Goal: Task Accomplishment & Management: Use online tool/utility

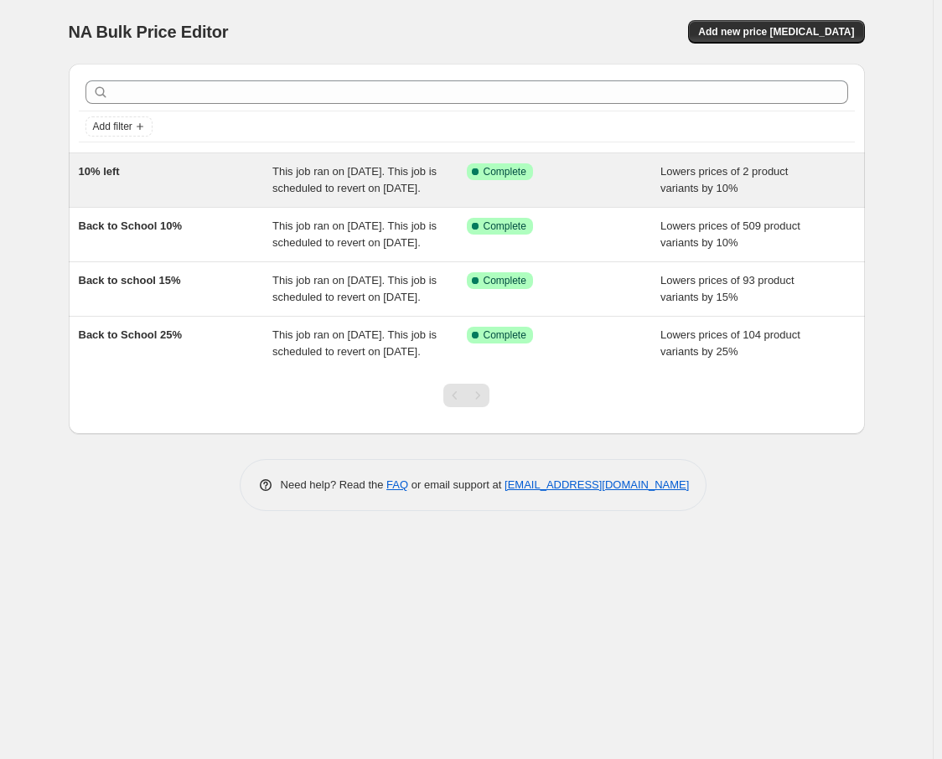
click at [204, 196] on div "10% left" at bounding box center [176, 180] width 194 height 34
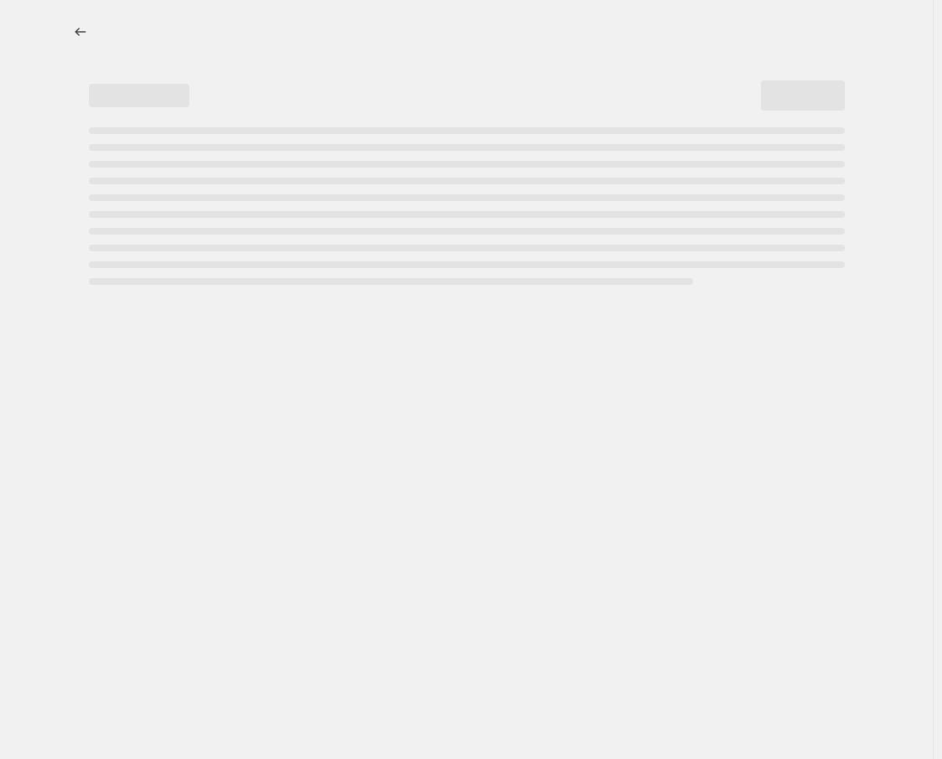
select select "percentage"
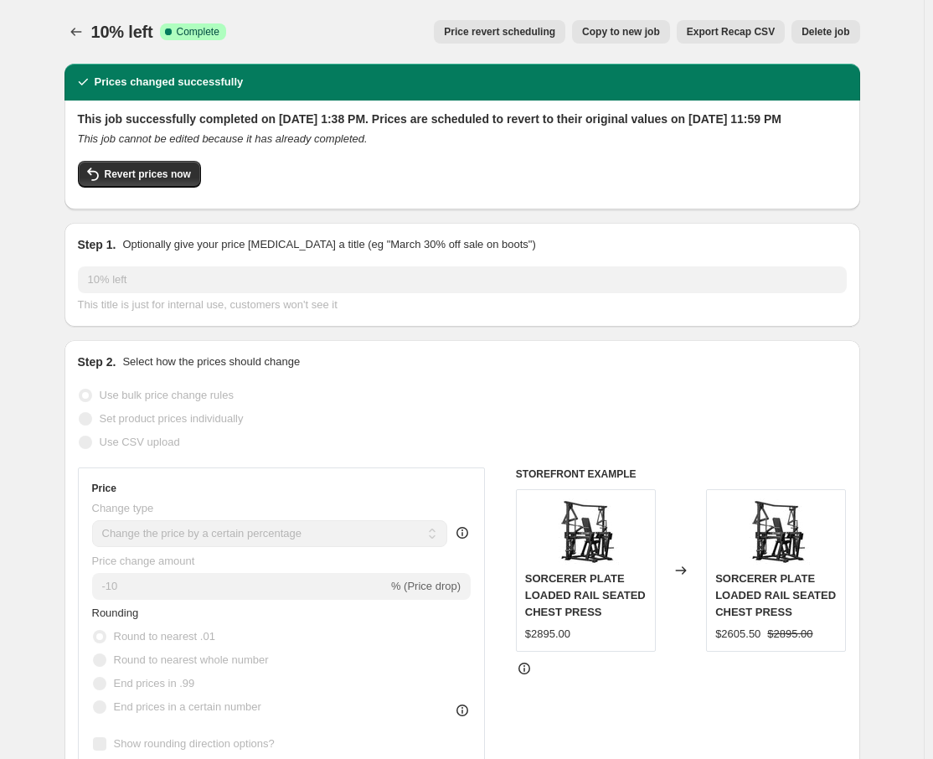
click at [633, 33] on span "Copy to new job" at bounding box center [621, 31] width 78 height 13
select select "percentage"
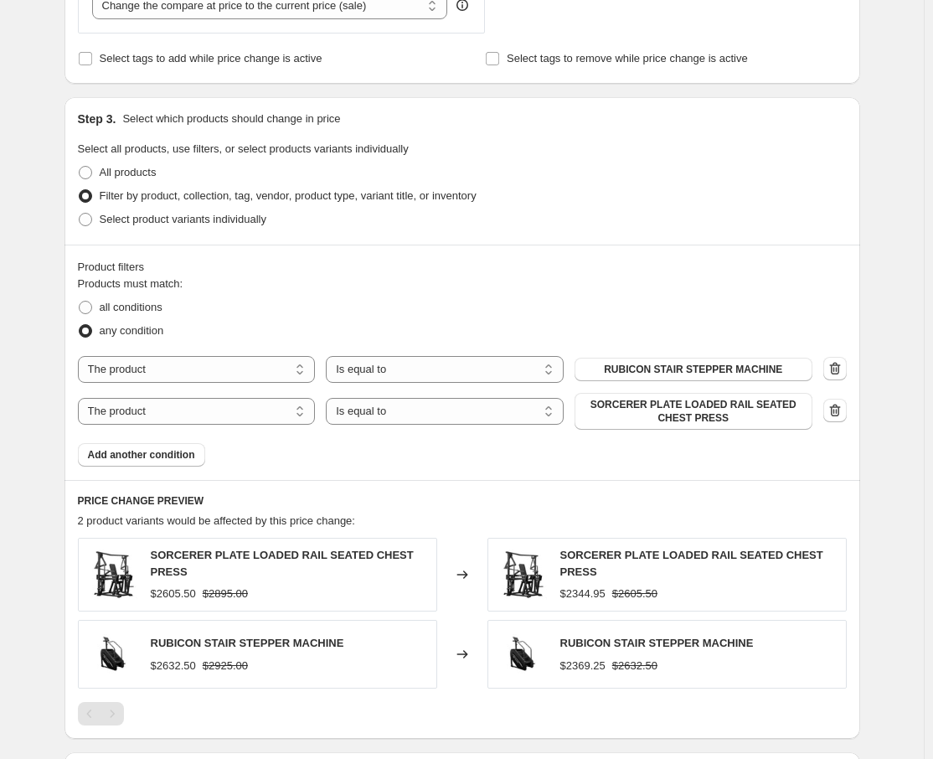
scroll to position [754, 0]
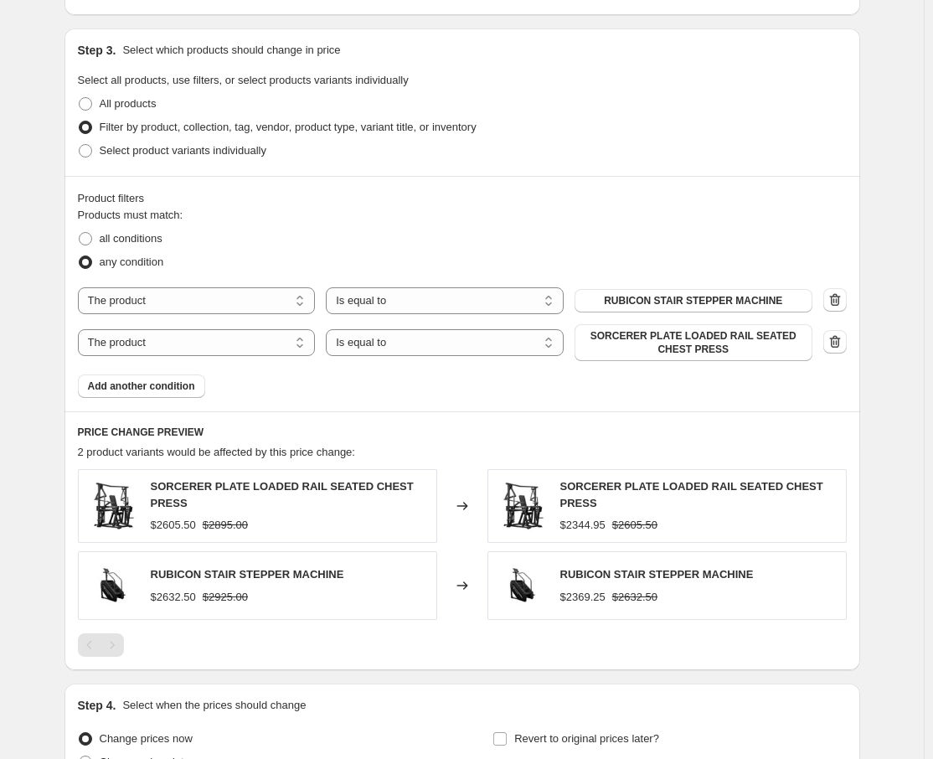
click at [837, 343] on icon "button" at bounding box center [835, 341] width 17 height 17
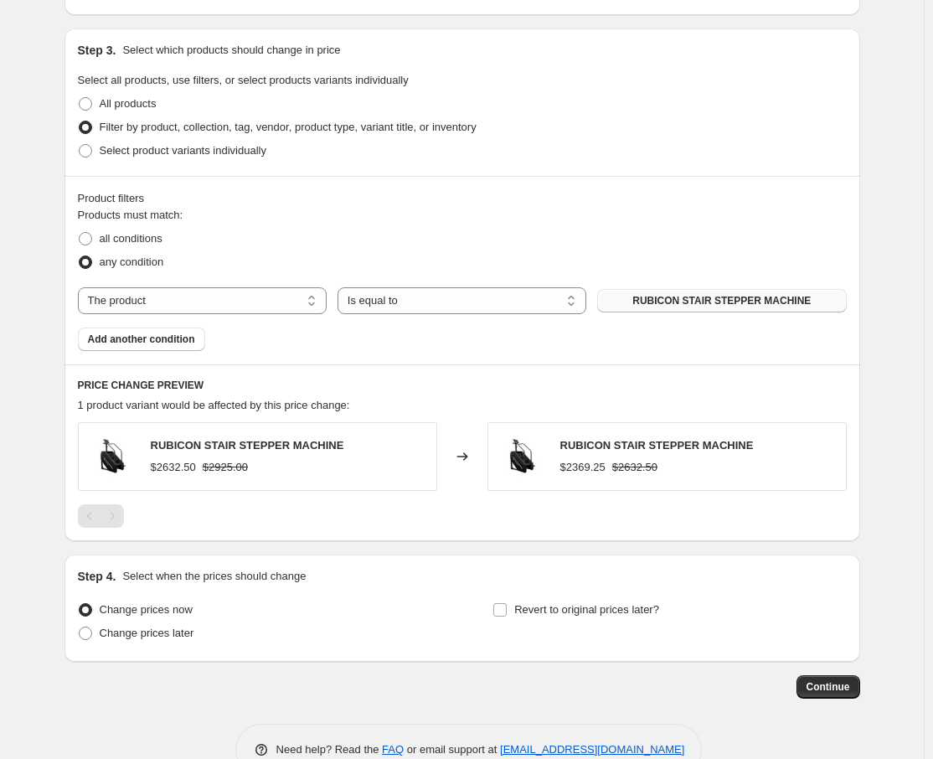
click at [736, 307] on button "RUBICON STAIR STEPPER MACHINE" at bounding box center [721, 300] width 249 height 23
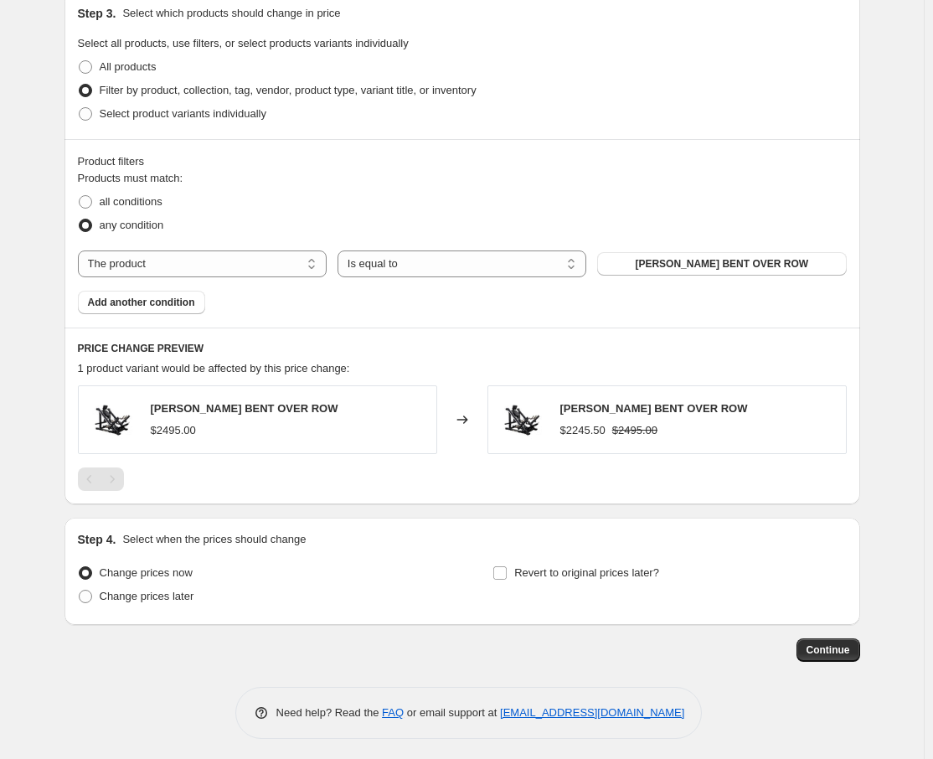
scroll to position [794, 0]
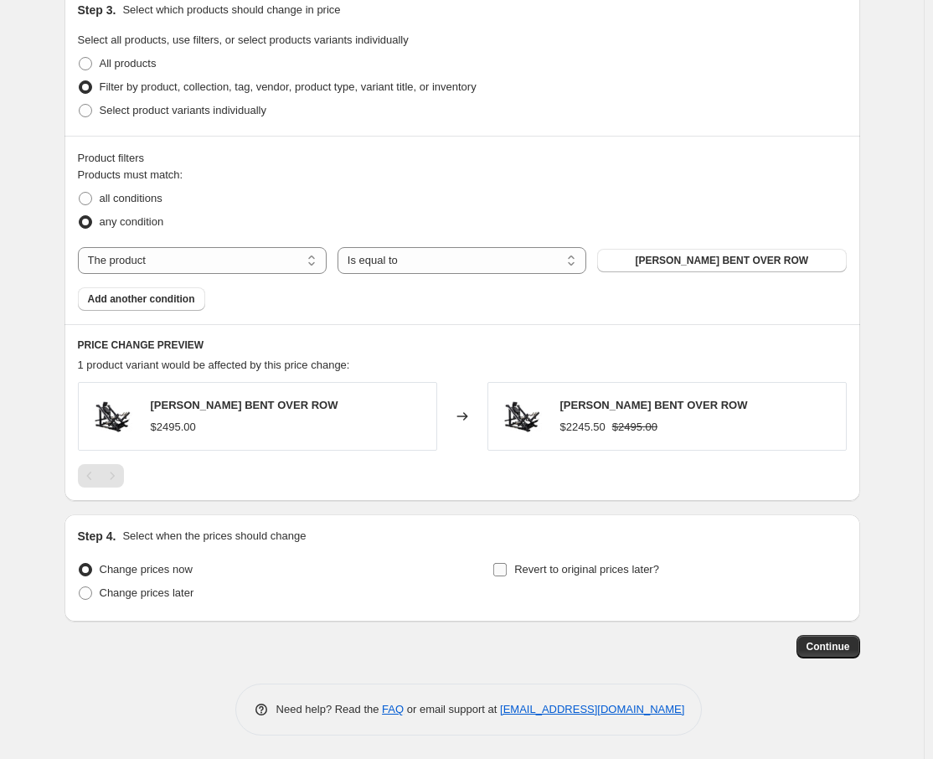
click at [506, 565] on input "Revert to original prices later?" at bounding box center [499, 569] width 13 height 13
checkbox input "true"
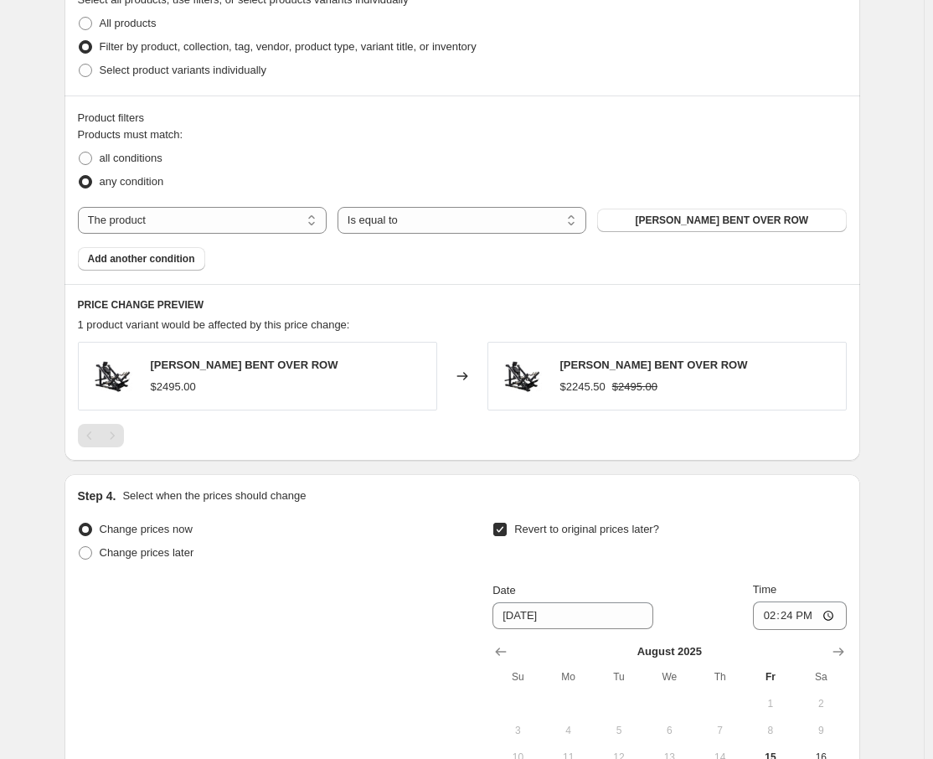
scroll to position [1046, 0]
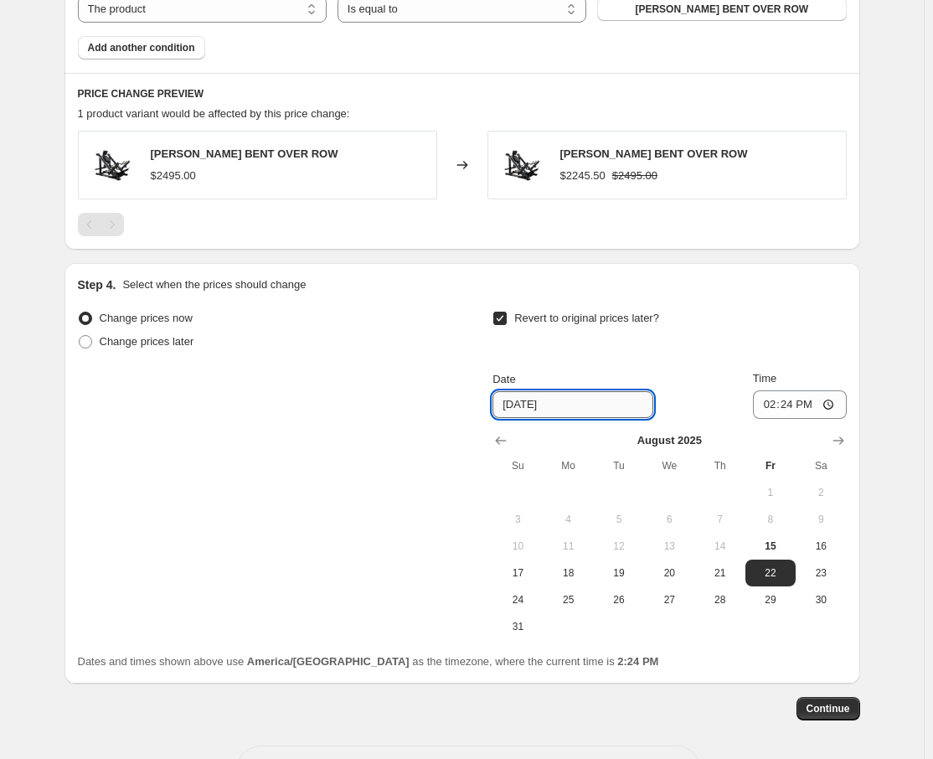
click at [529, 399] on input "[DATE]" at bounding box center [573, 404] width 161 height 27
type input "[DATE]"
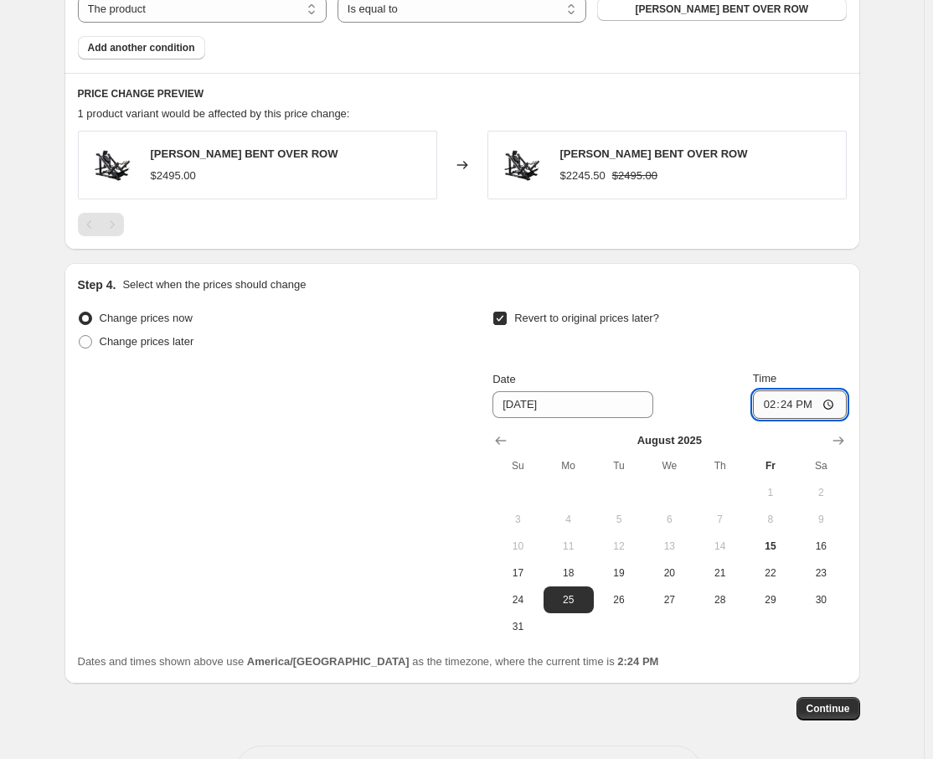
drag, startPoint x: 774, startPoint y: 400, endPoint x: 763, endPoint y: 400, distance: 10.9
click at [763, 400] on input "14:24" at bounding box center [800, 404] width 94 height 28
type input "23:59"
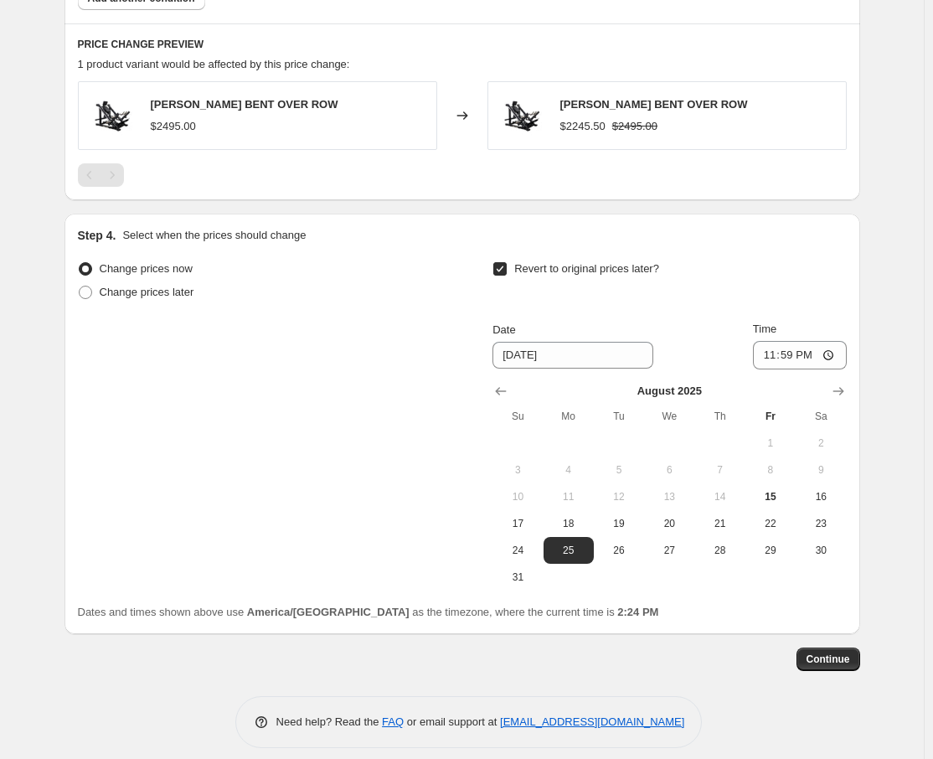
scroll to position [1108, 0]
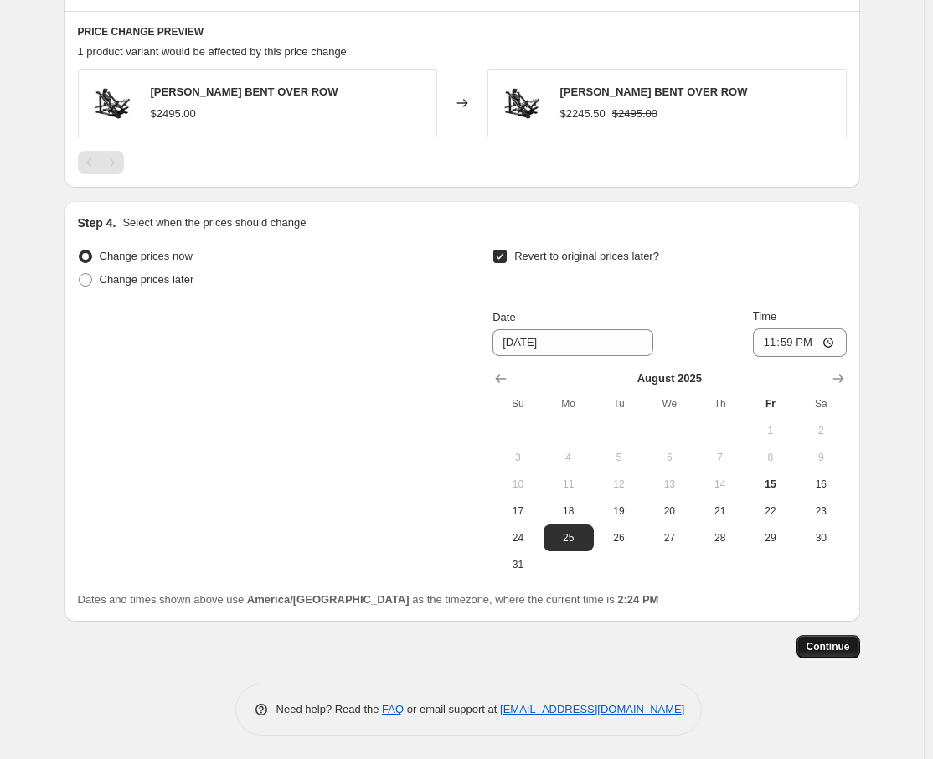
click at [844, 644] on span "Continue" at bounding box center [829, 646] width 44 height 13
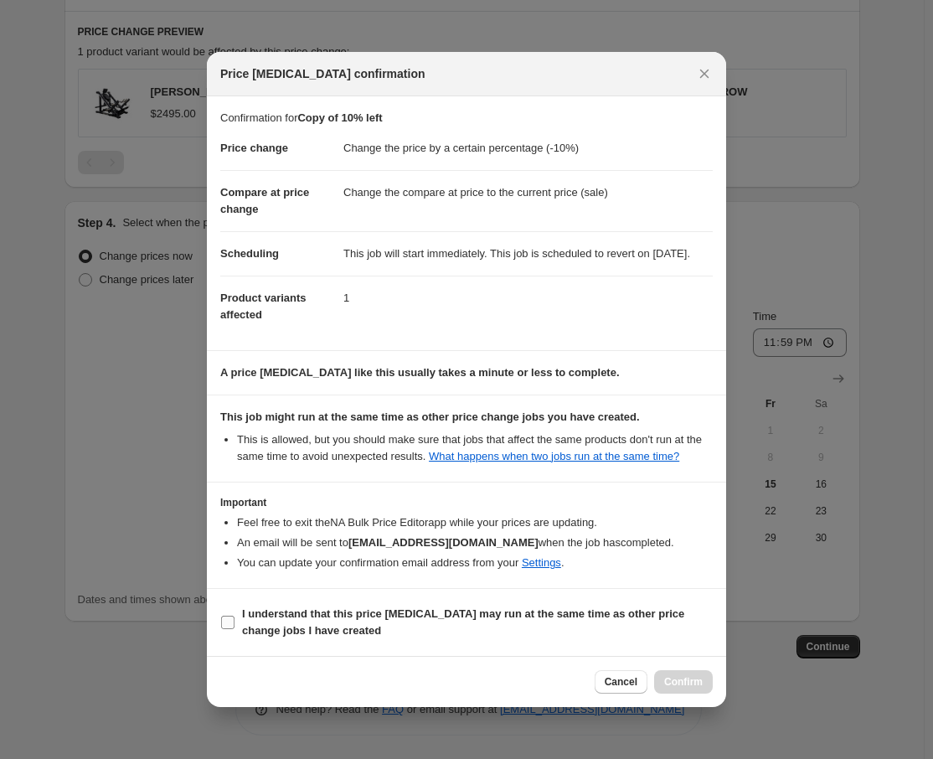
click at [226, 629] on input "I understand that this price [MEDICAL_DATA] may run at the same time as other p…" at bounding box center [227, 622] width 13 height 13
checkbox input "true"
click at [704, 694] on button "Confirm" at bounding box center [683, 681] width 59 height 23
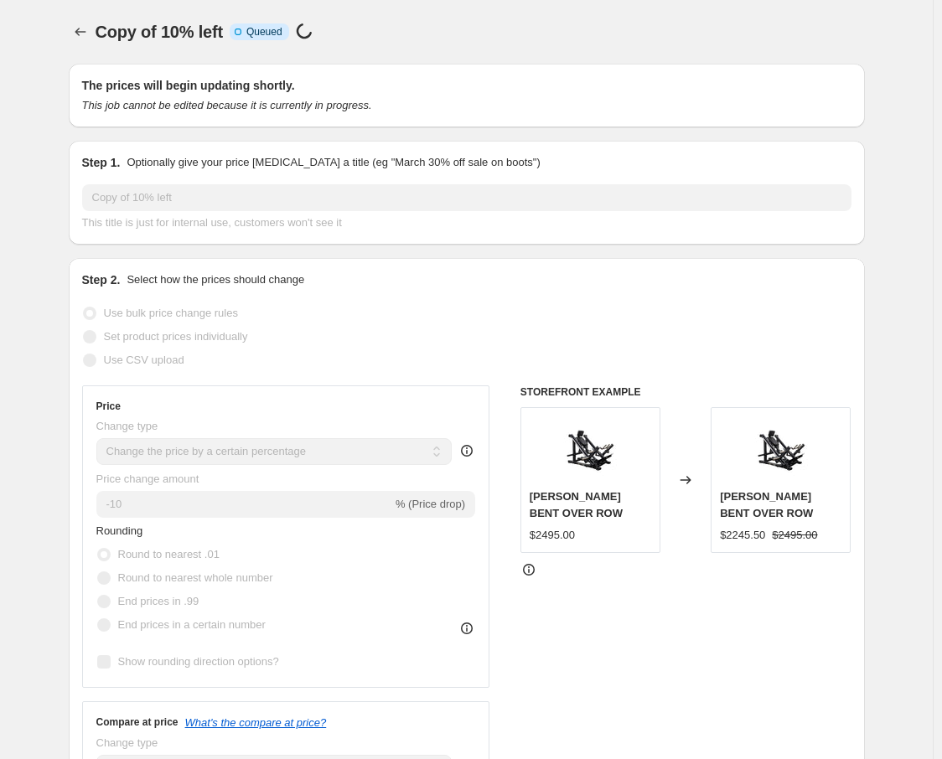
select select "percentage"
